Goal: Task Accomplishment & Management: Complete application form

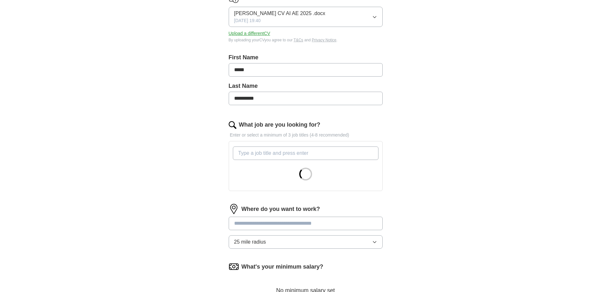
scroll to position [96, 0]
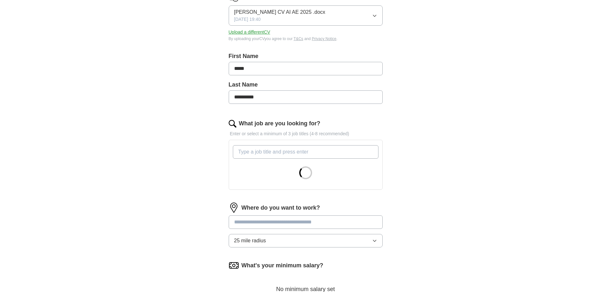
click at [271, 155] on input "What job are you looking for?" at bounding box center [306, 151] width 146 height 13
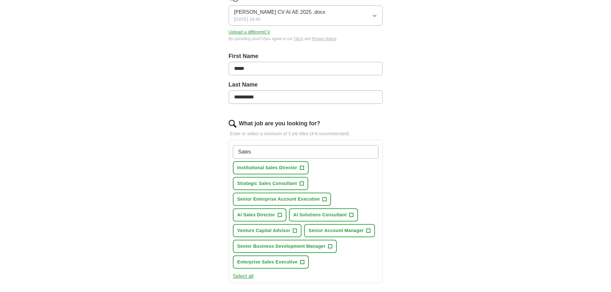
type input "Sales"
click at [303, 169] on span "+" at bounding box center [302, 168] width 4 height 5
click at [304, 184] on span "+" at bounding box center [302, 183] width 4 height 5
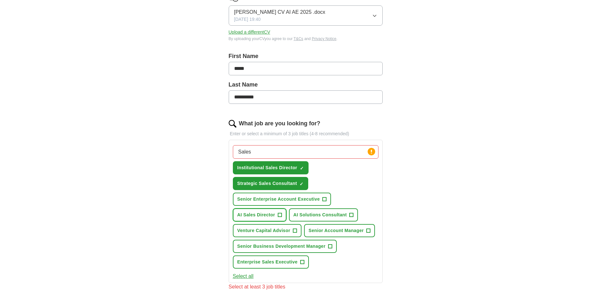
click at [280, 216] on span "+" at bounding box center [280, 215] width 4 height 5
click at [297, 232] on span "+" at bounding box center [295, 230] width 4 height 5
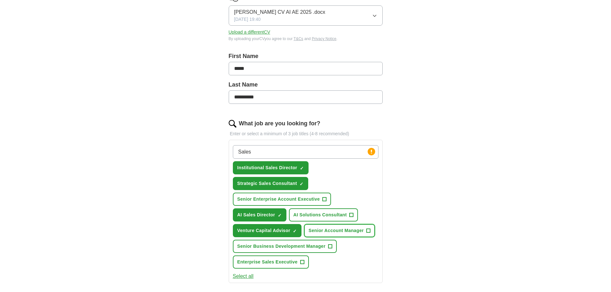
click at [366, 230] on button "Senior Account Manager +" at bounding box center [339, 230] width 71 height 13
click at [329, 248] on span "+" at bounding box center [330, 246] width 4 height 5
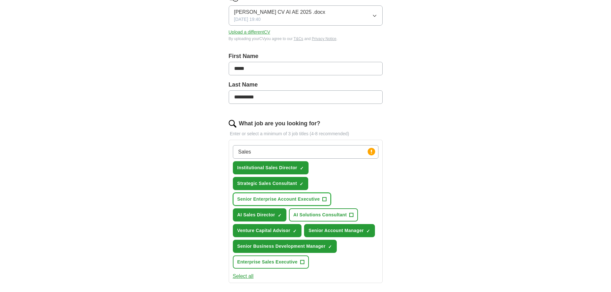
click at [323, 201] on span "+" at bounding box center [325, 199] width 4 height 5
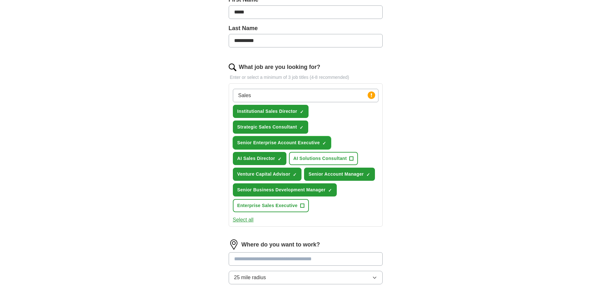
scroll to position [193, 0]
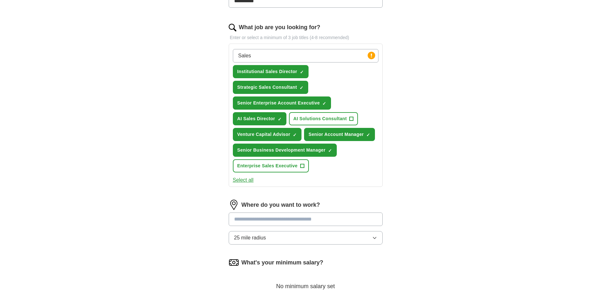
click at [254, 222] on input at bounding box center [306, 219] width 154 height 13
type input "******"
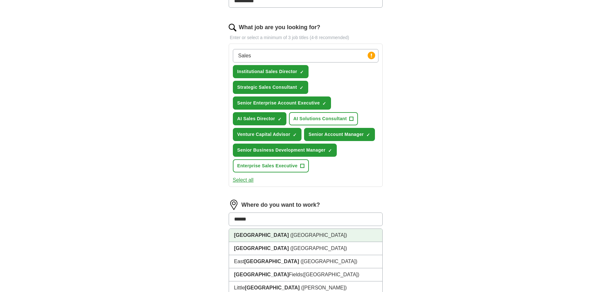
click at [268, 234] on li "[GEOGRAPHIC_DATA] ([GEOGRAPHIC_DATA])" at bounding box center [305, 235] width 153 height 13
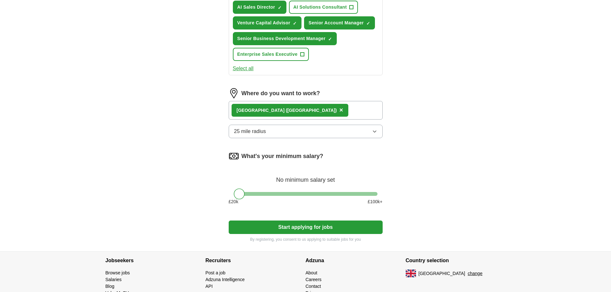
scroll to position [321, 0]
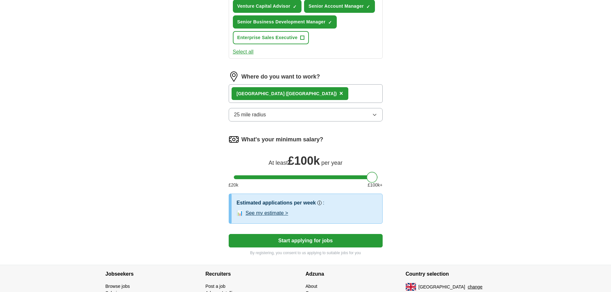
drag, startPoint x: 242, startPoint y: 176, endPoint x: 385, endPoint y: 169, distance: 143.6
click at [385, 169] on div "**********" at bounding box center [305, 0] width 205 height 530
click at [266, 211] on button "See my estimate >" at bounding box center [267, 214] width 43 height 8
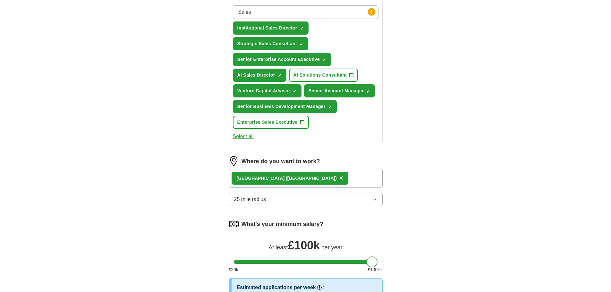
scroll to position [225, 0]
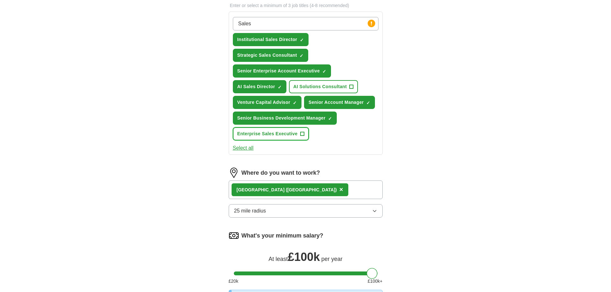
click at [301, 134] on span "+" at bounding box center [302, 134] width 4 height 5
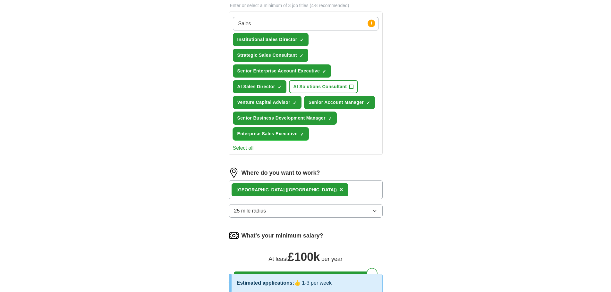
scroll to position [193, 0]
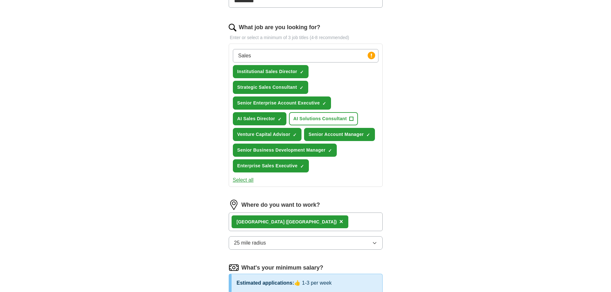
drag, startPoint x: 267, startPoint y: 57, endPoint x: 210, endPoint y: 55, distance: 56.8
click at [210, 55] on div "**********" at bounding box center [305, 152] width 205 height 579
type input "business development"
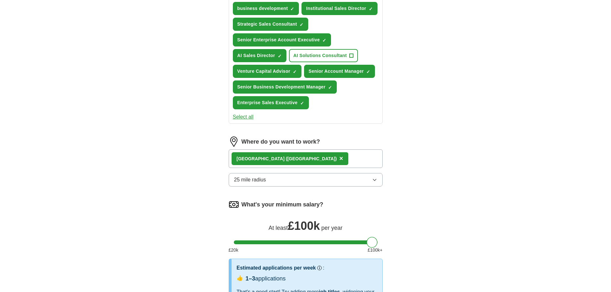
scroll to position [353, 0]
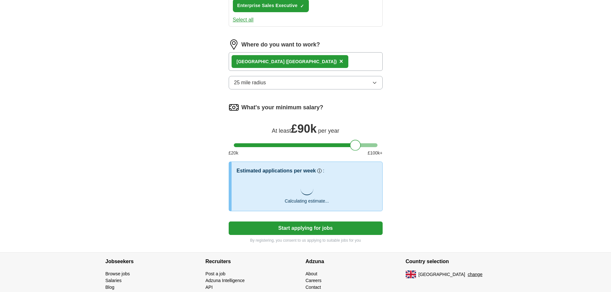
drag, startPoint x: 372, startPoint y: 145, endPoint x: 355, endPoint y: 148, distance: 16.9
click at [355, 148] on div at bounding box center [355, 145] width 11 height 11
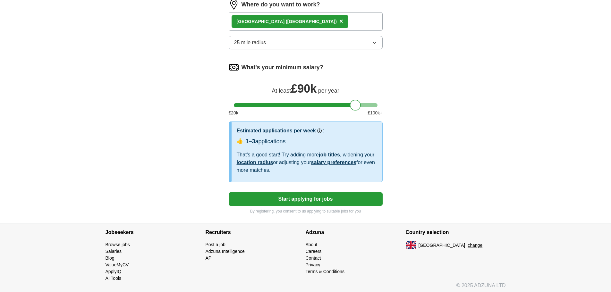
scroll to position [396, 0]
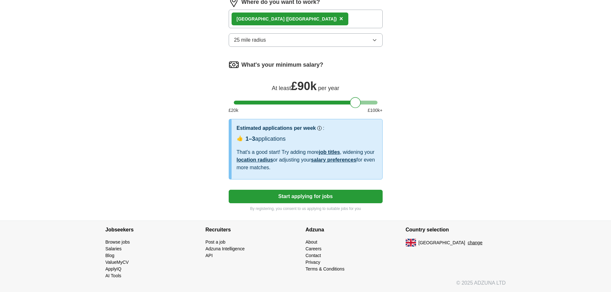
click at [333, 152] on link "job titles" at bounding box center [329, 152] width 21 height 5
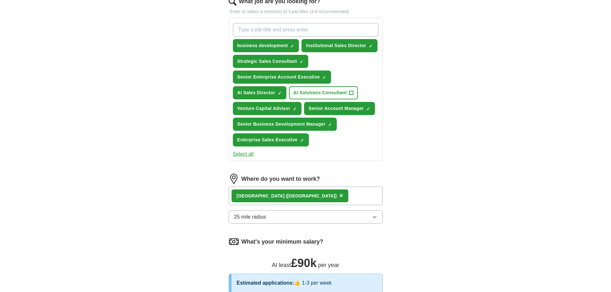
scroll to position [216, 0]
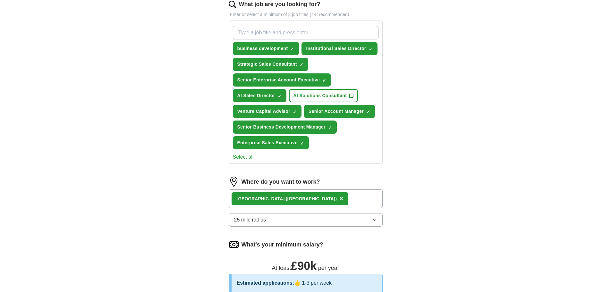
click at [246, 158] on button "Select all" at bounding box center [243, 157] width 21 height 8
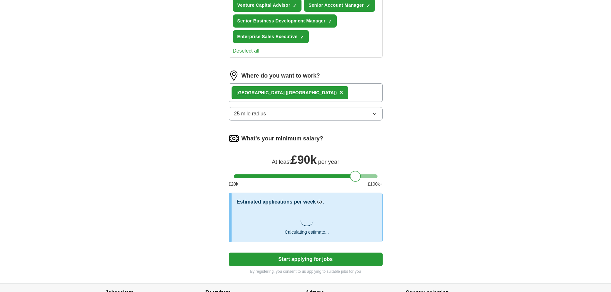
scroll to position [344, 0]
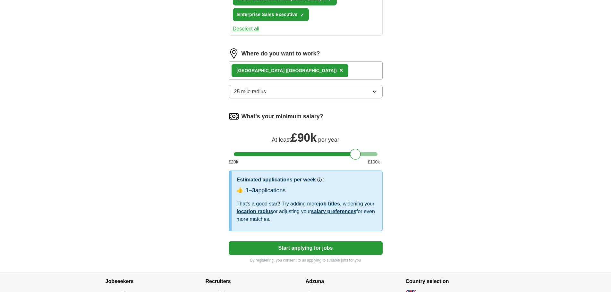
click at [325, 244] on button "Start applying for jobs" at bounding box center [306, 248] width 154 height 13
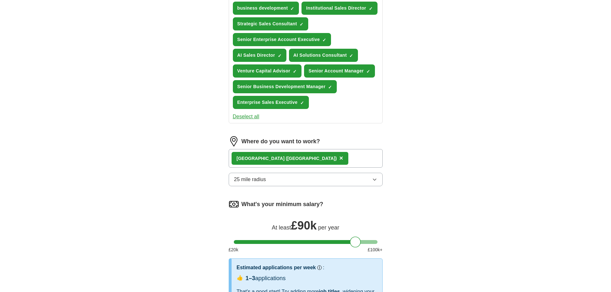
select select "**"
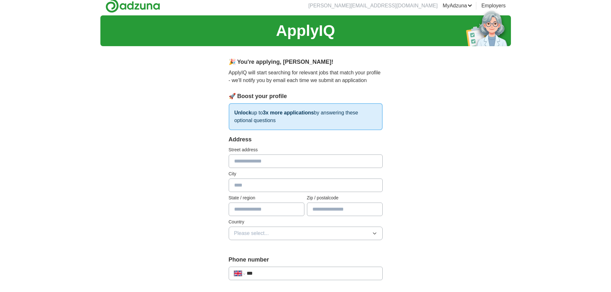
scroll to position [0, 0]
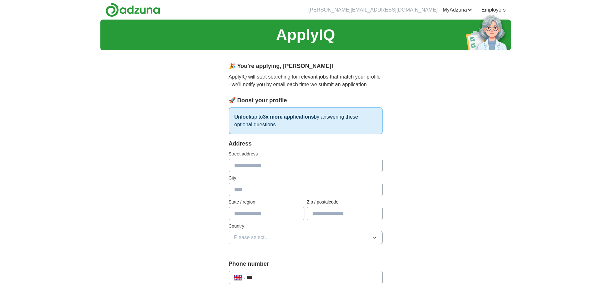
click at [273, 169] on input "text" at bounding box center [306, 165] width 154 height 13
type input "**********"
type input "*******"
type input "******"
type input "*******"
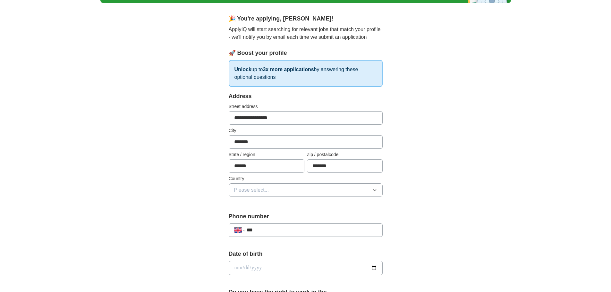
scroll to position [96, 0]
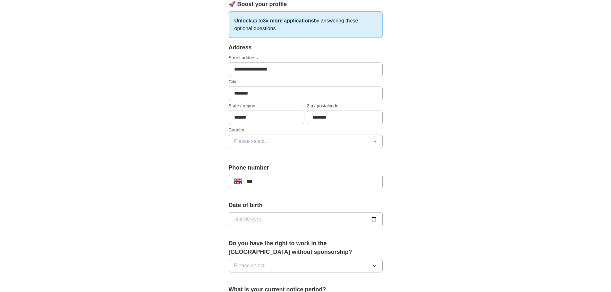
click at [304, 178] on div "**********" at bounding box center [306, 181] width 154 height 13
click at [306, 183] on input "***" at bounding box center [312, 182] width 130 height 8
type input "**********"
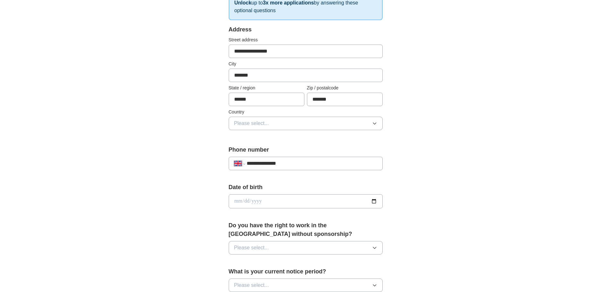
scroll to position [128, 0]
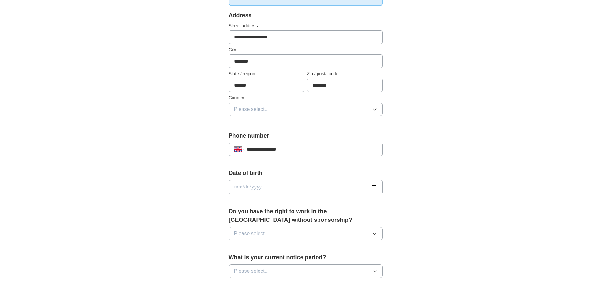
click at [268, 176] on label "Date of birth" at bounding box center [306, 173] width 154 height 9
click at [248, 184] on input "date" at bounding box center [306, 187] width 154 height 14
click at [237, 186] on input "date" at bounding box center [306, 187] width 154 height 14
type input "**********"
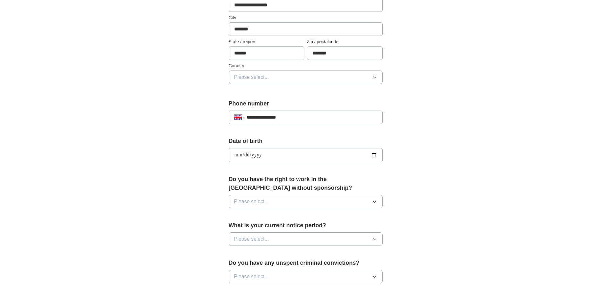
click at [312, 202] on button "Please select..." at bounding box center [306, 201] width 154 height 13
click at [274, 220] on li "Yes" at bounding box center [305, 216] width 153 height 13
click at [290, 241] on button "Please select..." at bounding box center [306, 239] width 154 height 13
click at [263, 253] on div "None" at bounding box center [305, 254] width 143 height 8
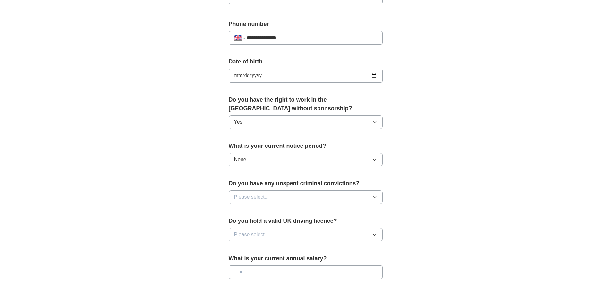
scroll to position [257, 0]
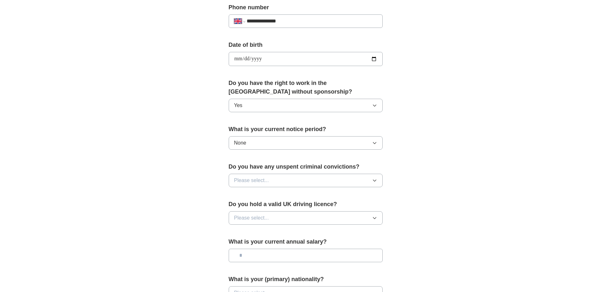
click at [269, 142] on button "None" at bounding box center [306, 142] width 154 height 13
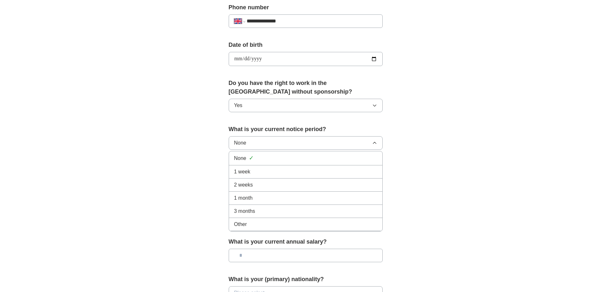
click at [256, 174] on div "1 week" at bounding box center [305, 172] width 143 height 8
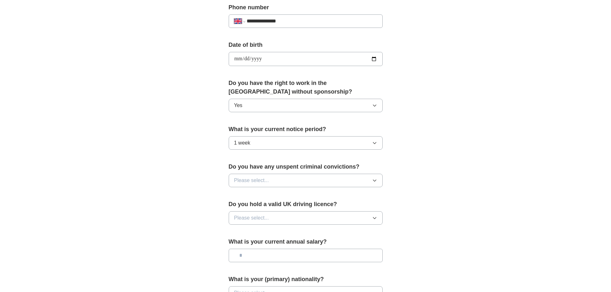
click at [267, 142] on button "1 week" at bounding box center [306, 142] width 154 height 13
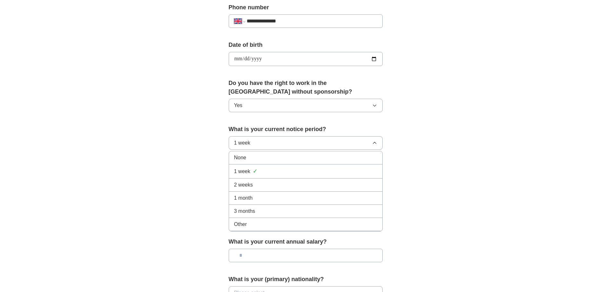
click at [259, 183] on div "2 weeks" at bounding box center [305, 185] width 143 height 8
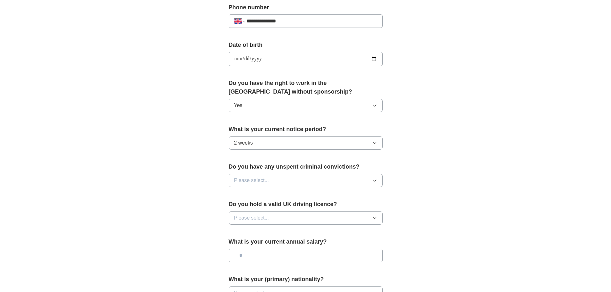
click at [266, 183] on span "Please select..." at bounding box center [251, 181] width 35 height 8
click at [263, 207] on div "No" at bounding box center [305, 209] width 143 height 8
click at [270, 219] on button "Please select..." at bounding box center [306, 217] width 154 height 13
click at [261, 235] on div "Yes" at bounding box center [305, 233] width 143 height 8
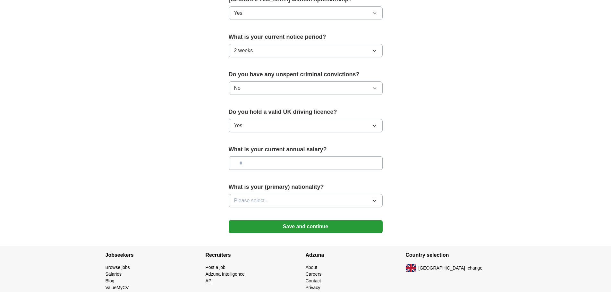
scroll to position [353, 0]
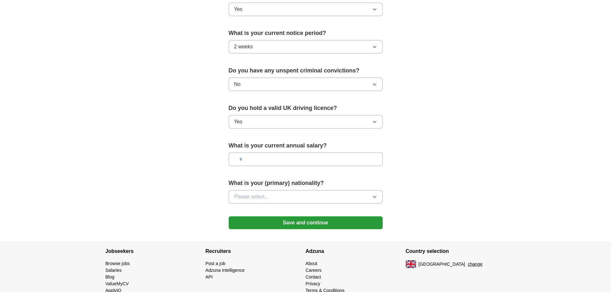
click at [270, 159] on input "text" at bounding box center [306, 159] width 154 height 13
type input "*******"
click at [289, 200] on button "Please select..." at bounding box center [306, 196] width 154 height 13
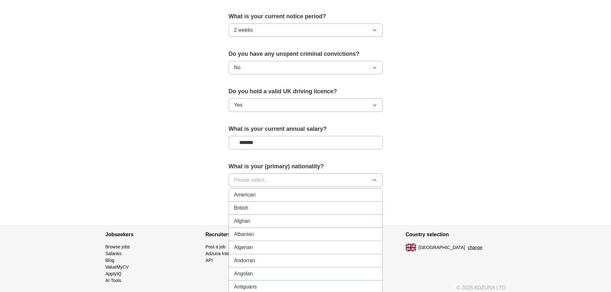
scroll to position [385, 0]
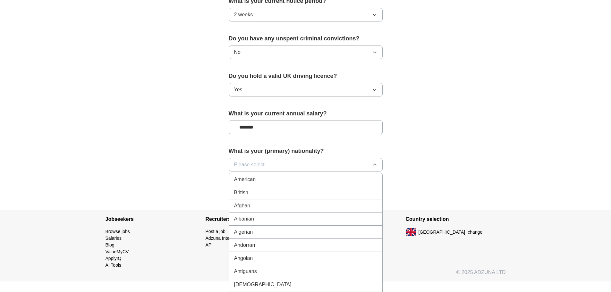
click at [253, 196] on div "British" at bounding box center [305, 193] width 143 height 8
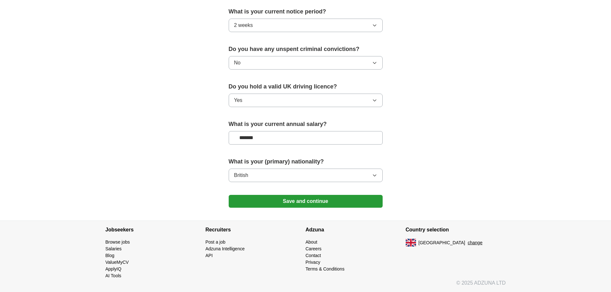
click at [304, 202] on button "Save and continue" at bounding box center [306, 201] width 154 height 13
